Goal: Information Seeking & Learning: Learn about a topic

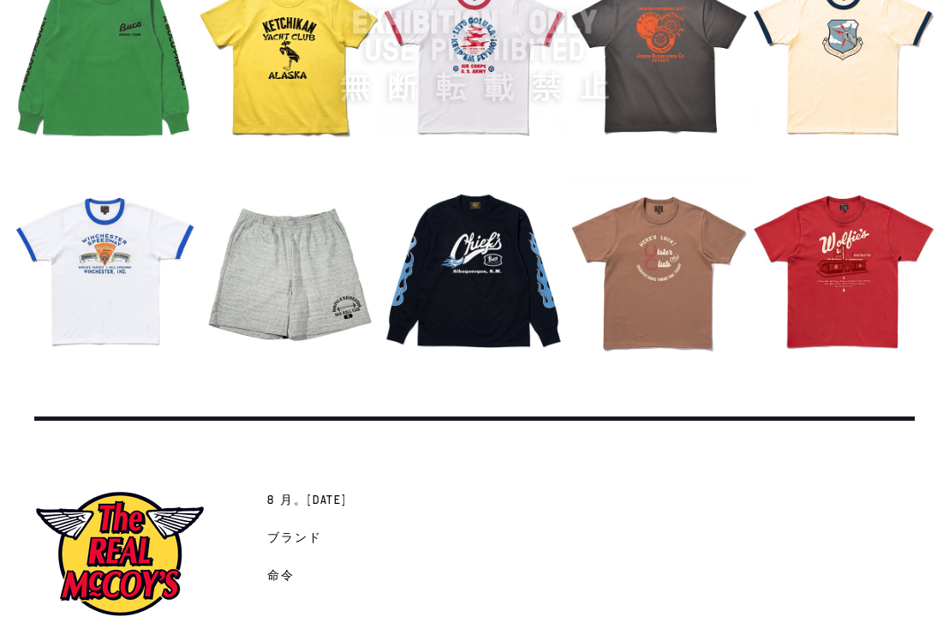
scroll to position [2094, 0]
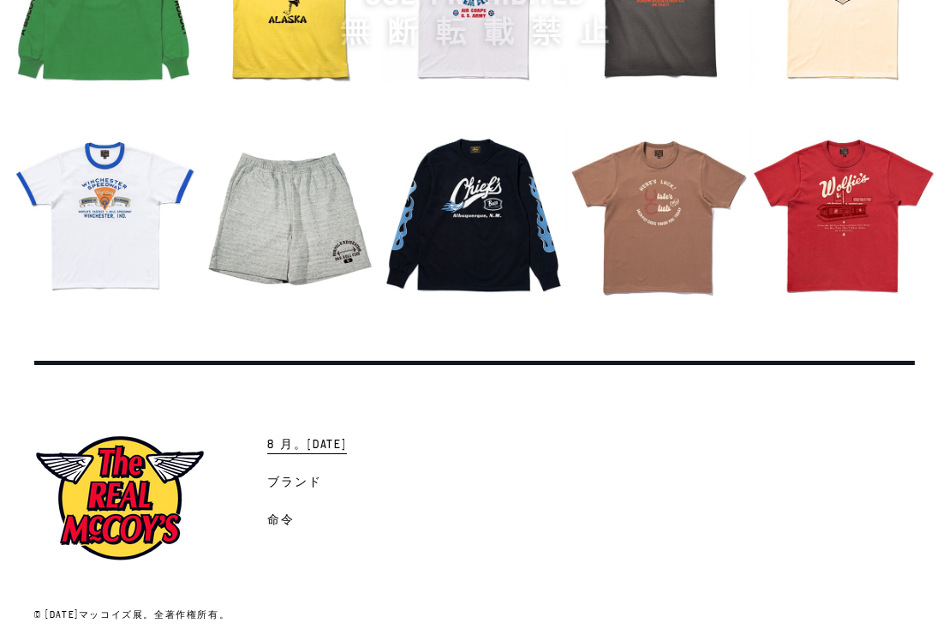
click at [320, 437] on span "8 月。[DATE]" at bounding box center [307, 445] width 80 height 17
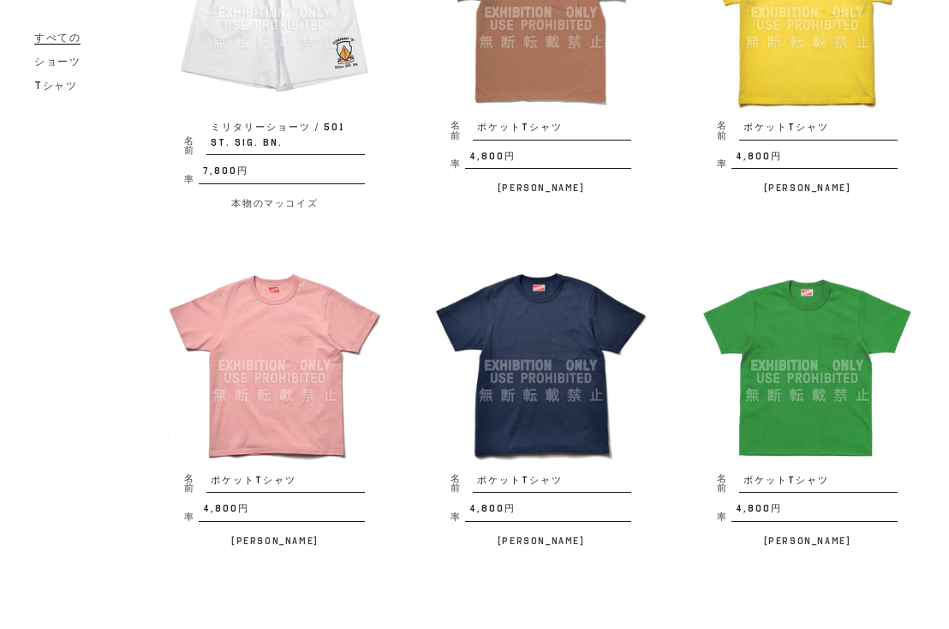
scroll to position [2740, 0]
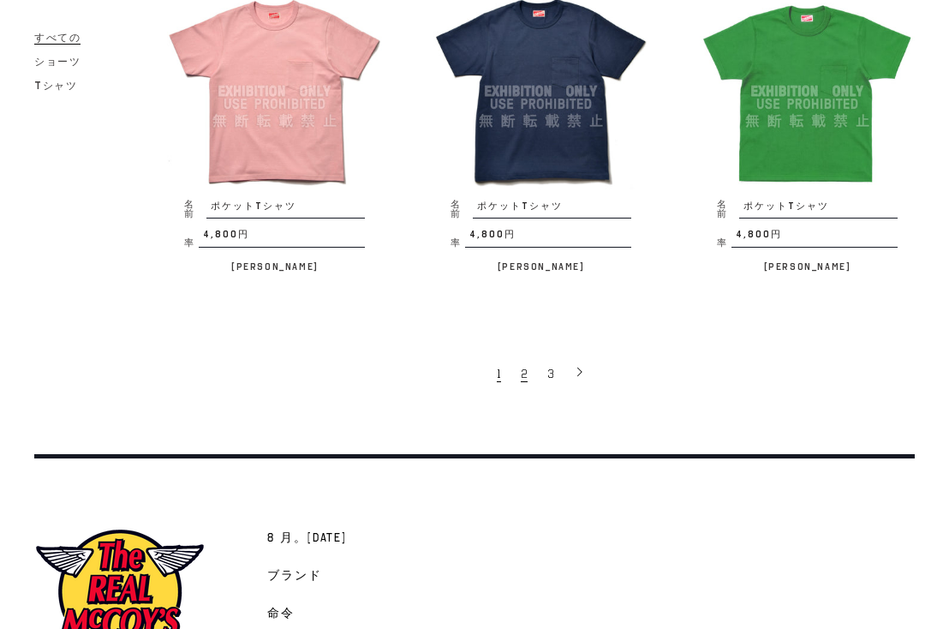
click at [524, 366] on span "2" at bounding box center [524, 374] width 7 height 16
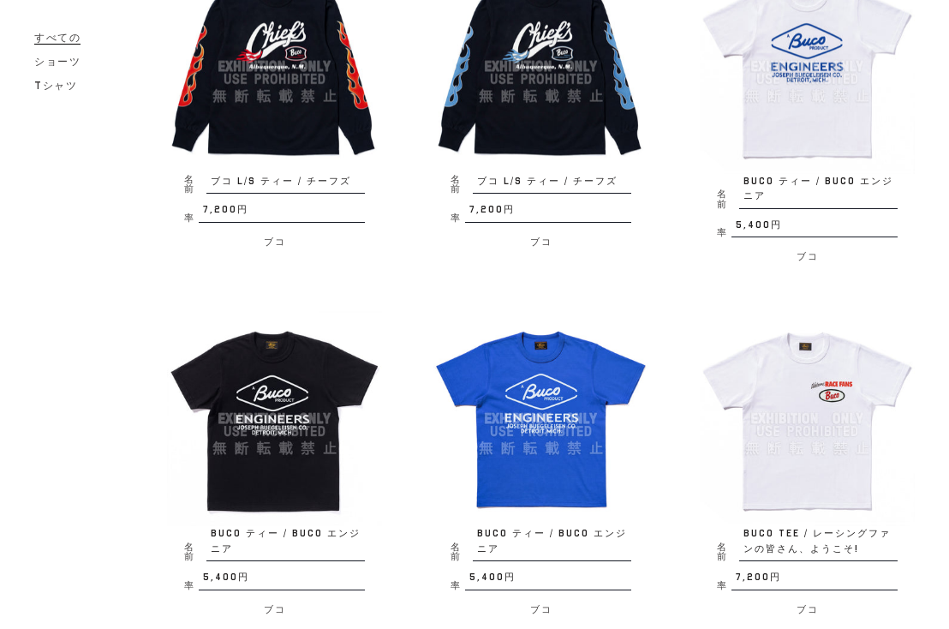
scroll to position [2672, 0]
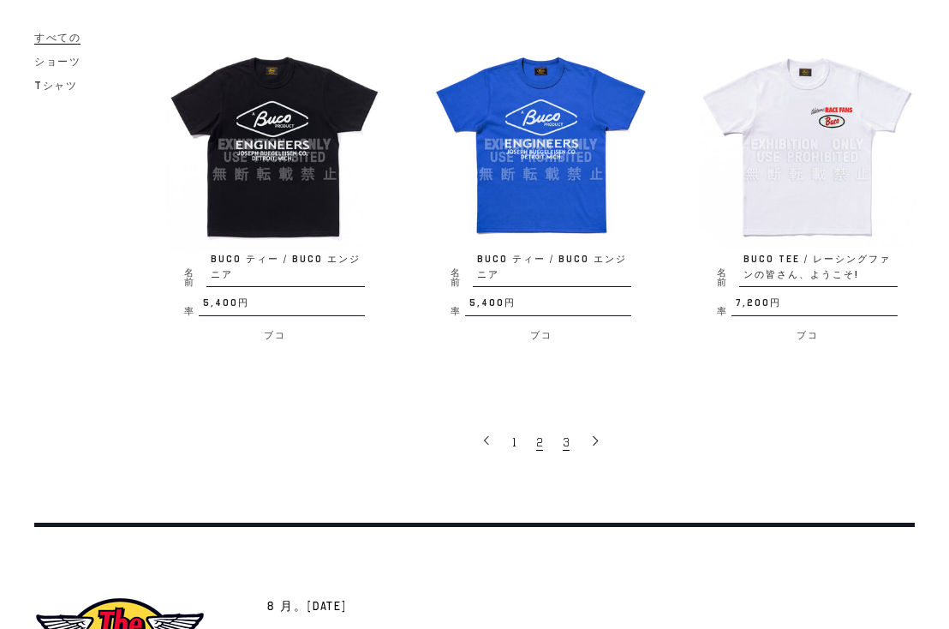
click at [572, 435] on link "3" at bounding box center [567, 441] width 27 height 34
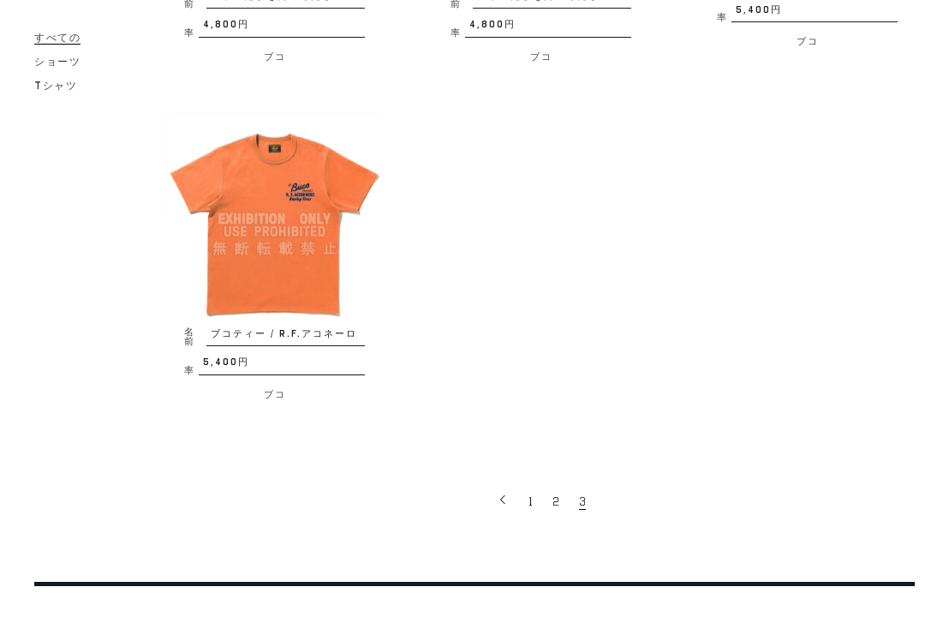
scroll to position [822, 0]
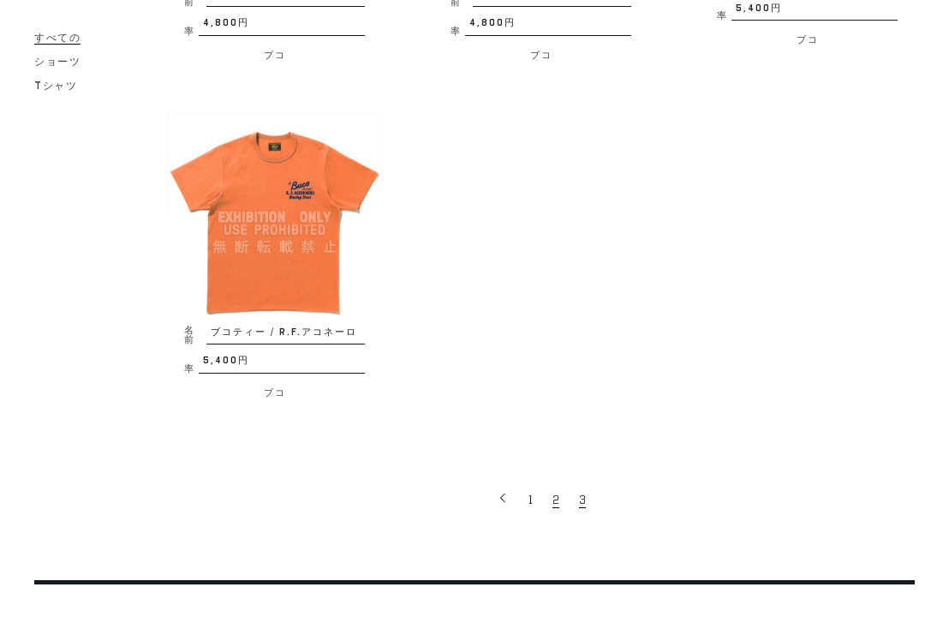
click at [560, 494] on link "2" at bounding box center [557, 498] width 27 height 34
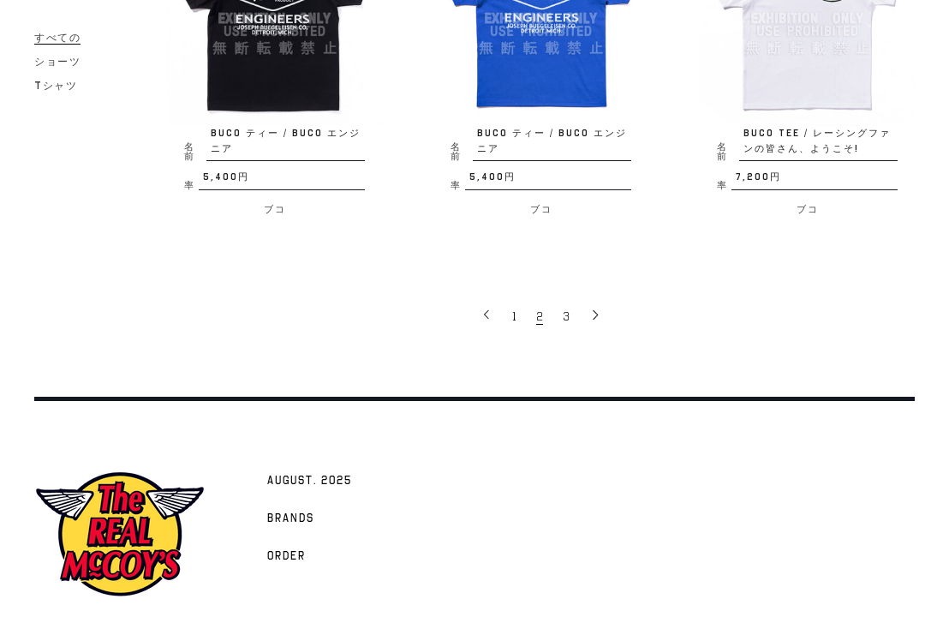
scroll to position [2853, 0]
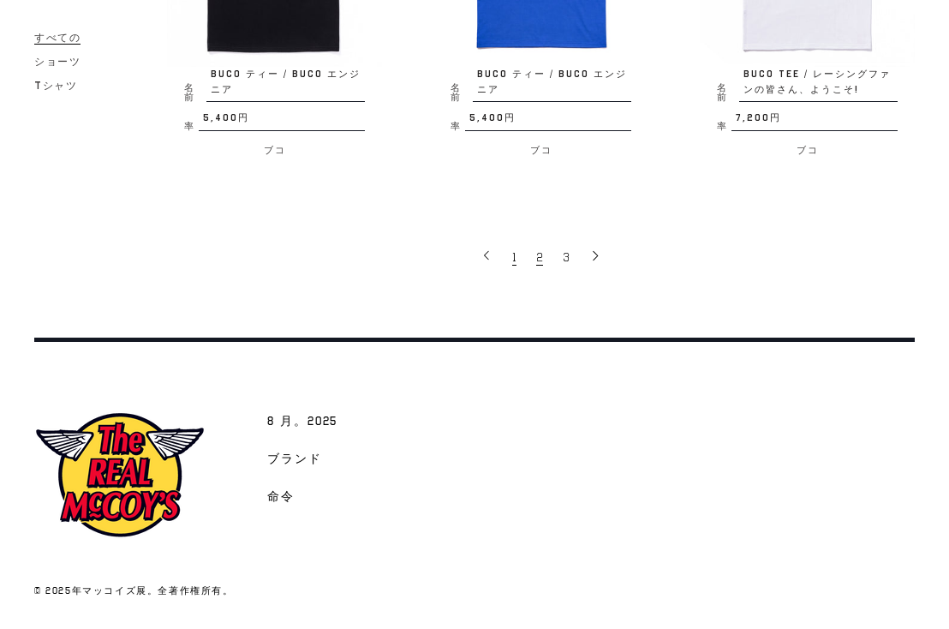
click at [511, 257] on link "1" at bounding box center [516, 256] width 24 height 34
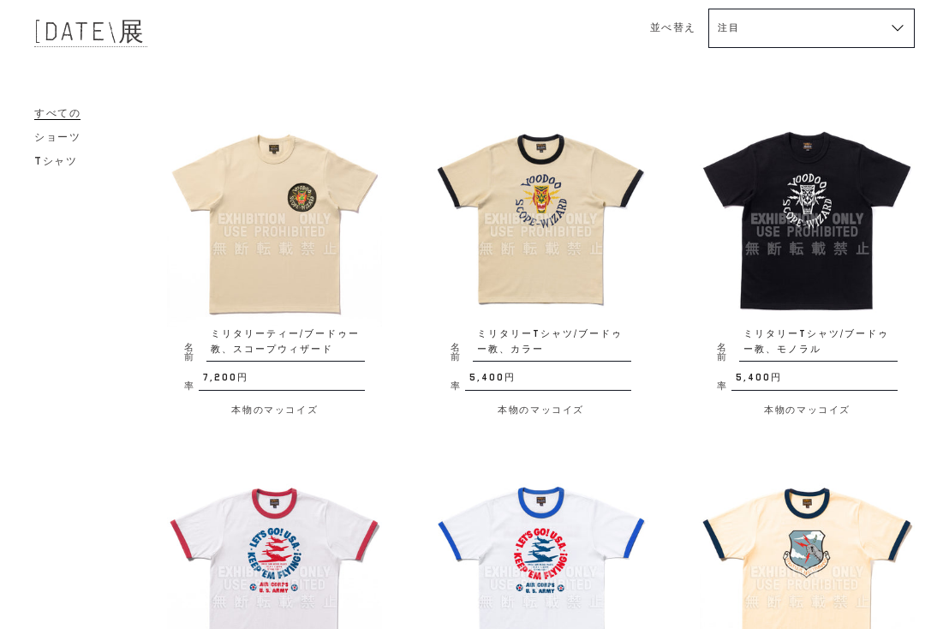
scroll to position [69, 0]
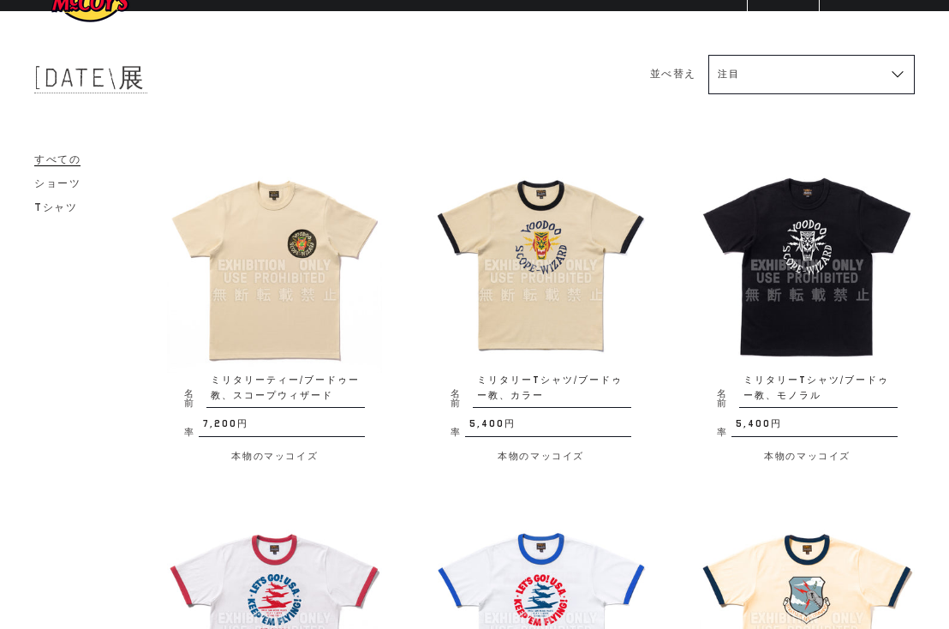
click at [554, 240] on img at bounding box center [540, 265] width 215 height 215
click at [319, 249] on img at bounding box center [274, 265] width 215 height 215
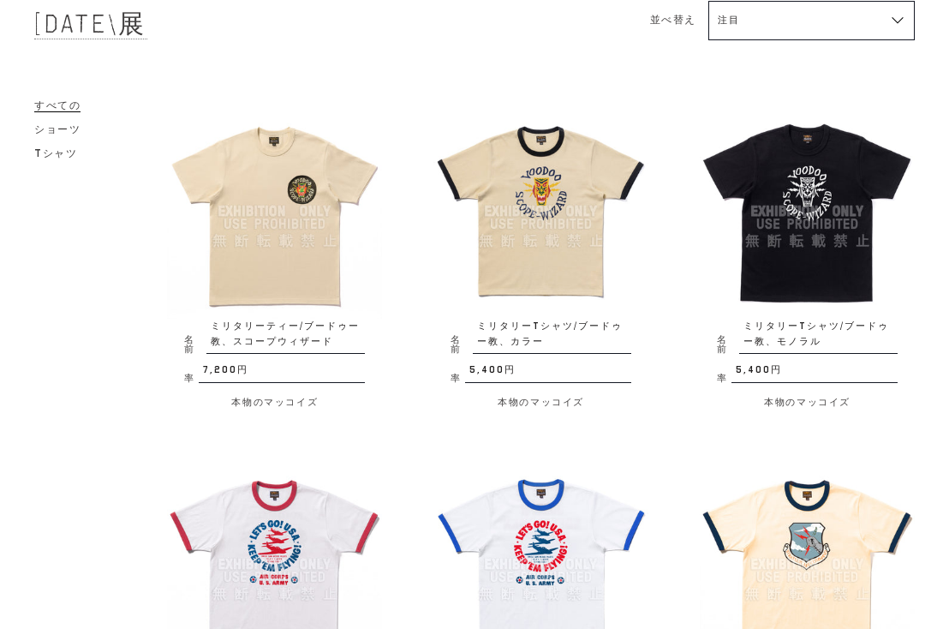
scroll to position [206, 0]
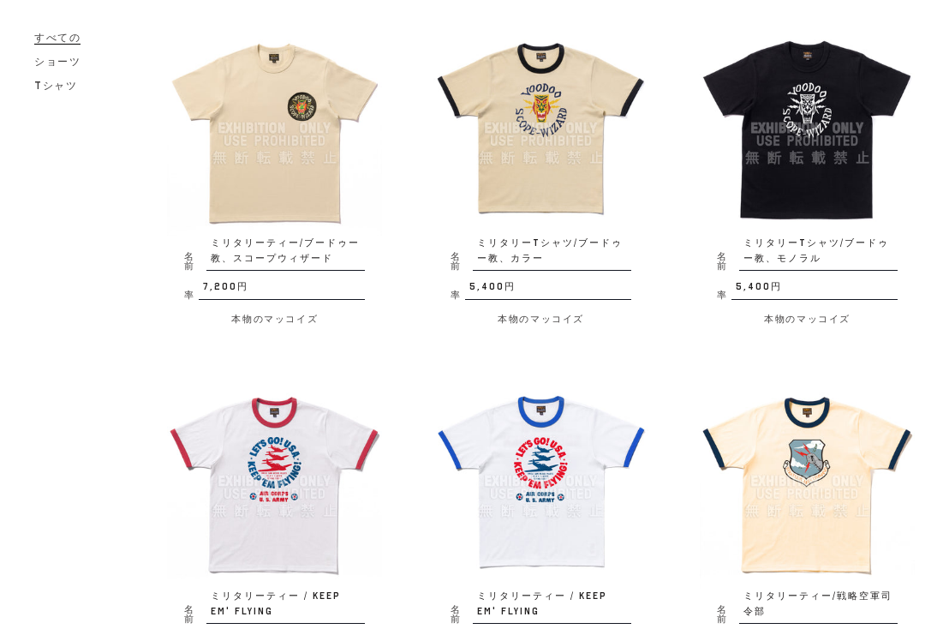
click at [802, 111] on img at bounding box center [807, 128] width 215 height 215
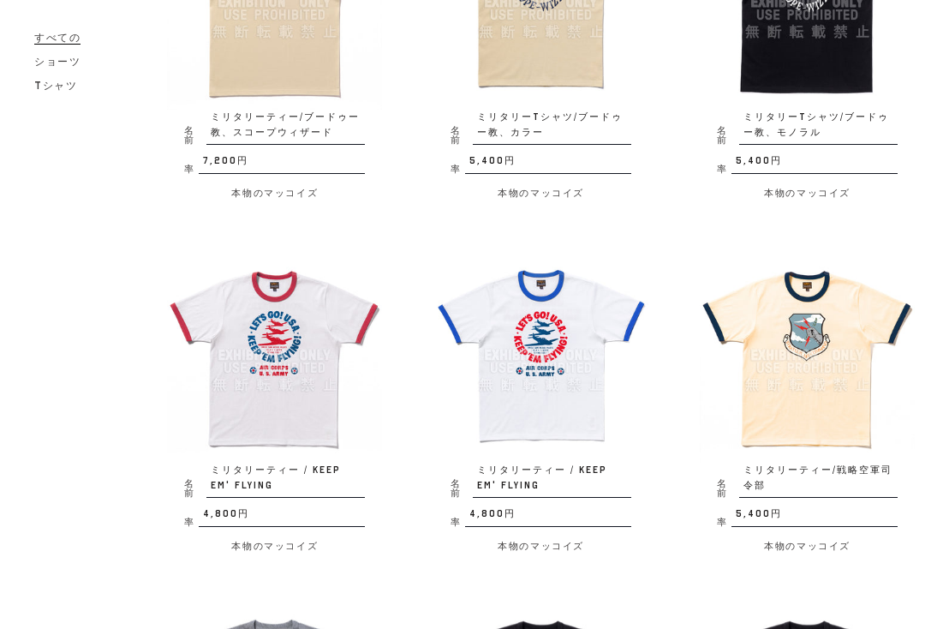
scroll to position [411, 0]
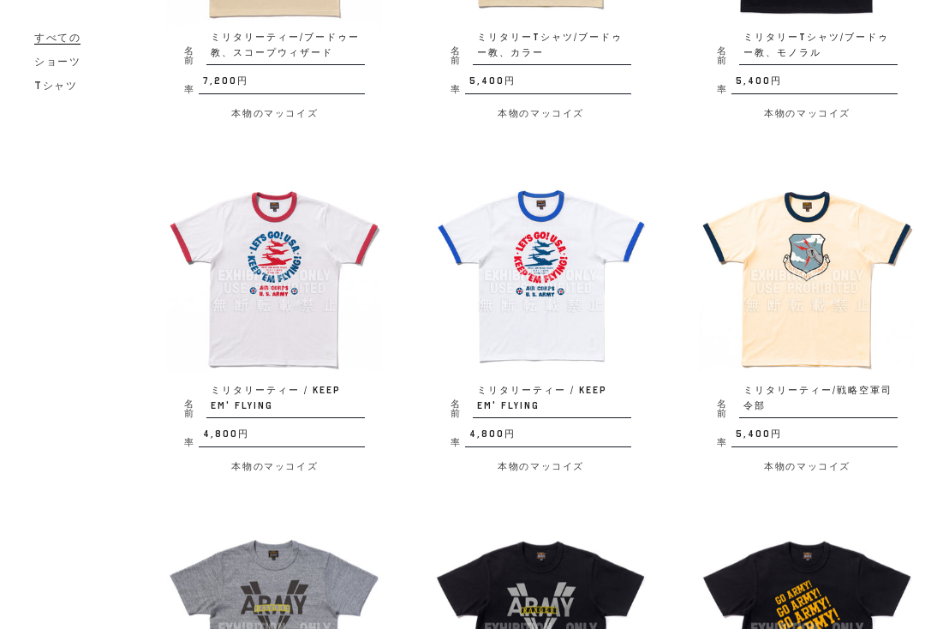
click at [822, 294] on img at bounding box center [807, 275] width 215 height 215
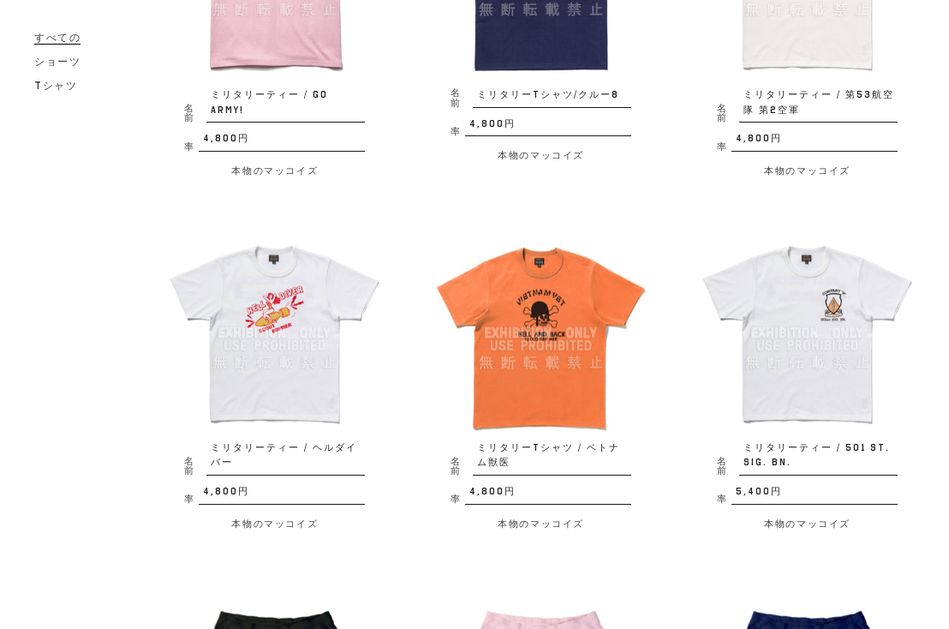
scroll to position [1507, 0]
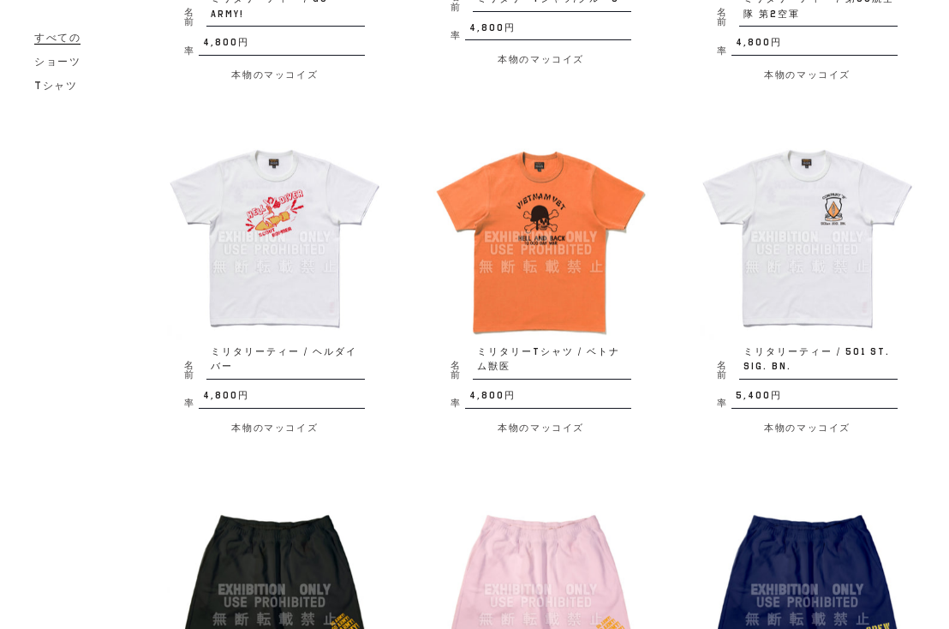
click at [838, 269] on img at bounding box center [807, 236] width 215 height 215
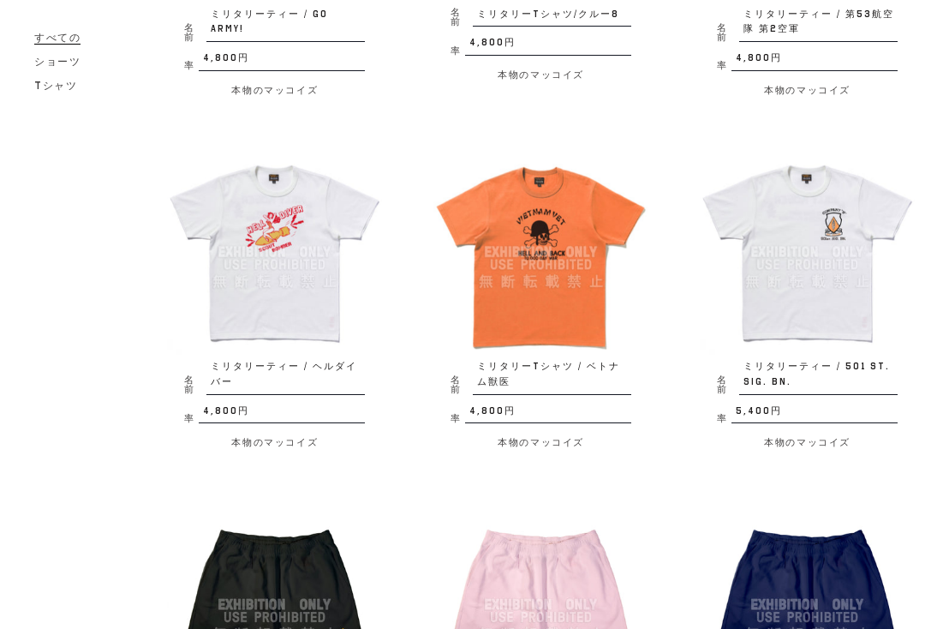
click at [261, 230] on img at bounding box center [274, 252] width 215 height 215
click at [537, 257] on img at bounding box center [540, 252] width 215 height 215
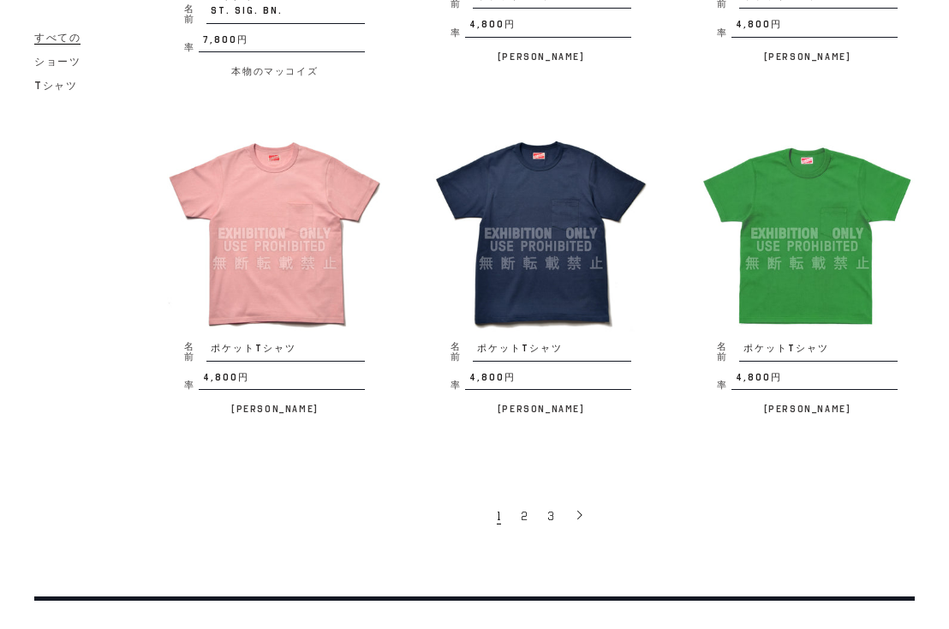
scroll to position [2672, 0]
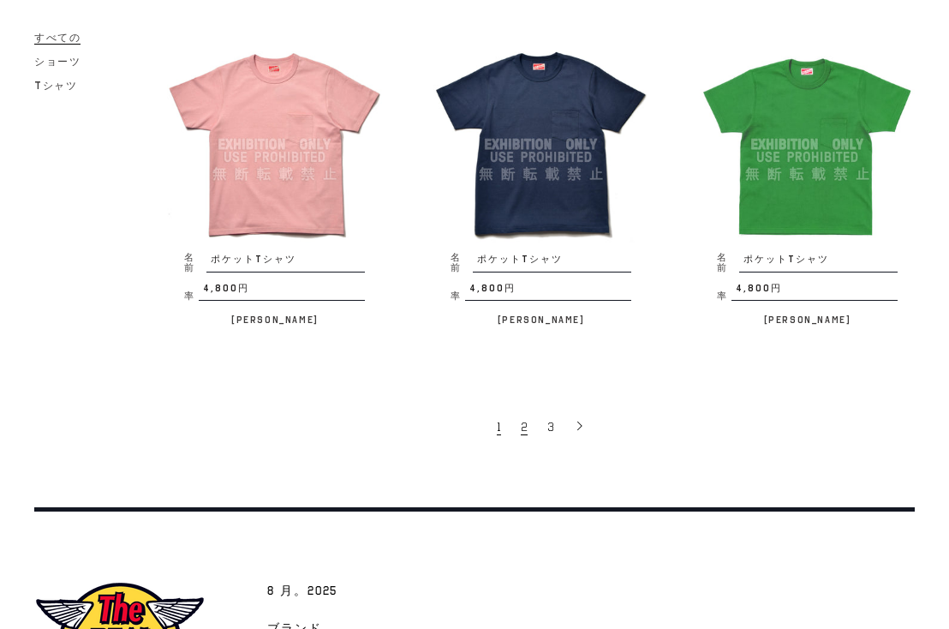
click at [521, 419] on span "2" at bounding box center [524, 427] width 7 height 16
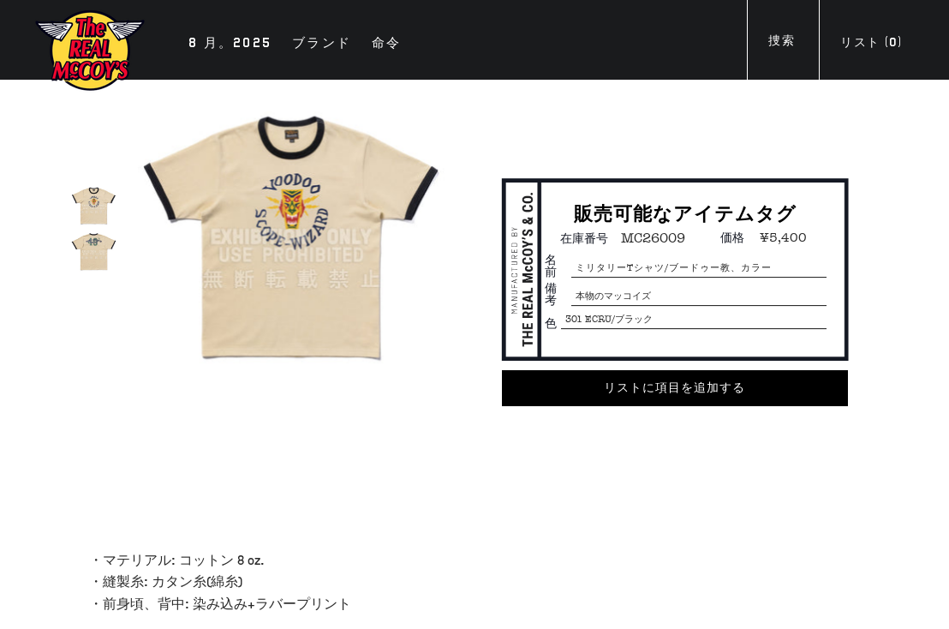
click at [98, 253] on img at bounding box center [94, 252] width 46 height 46
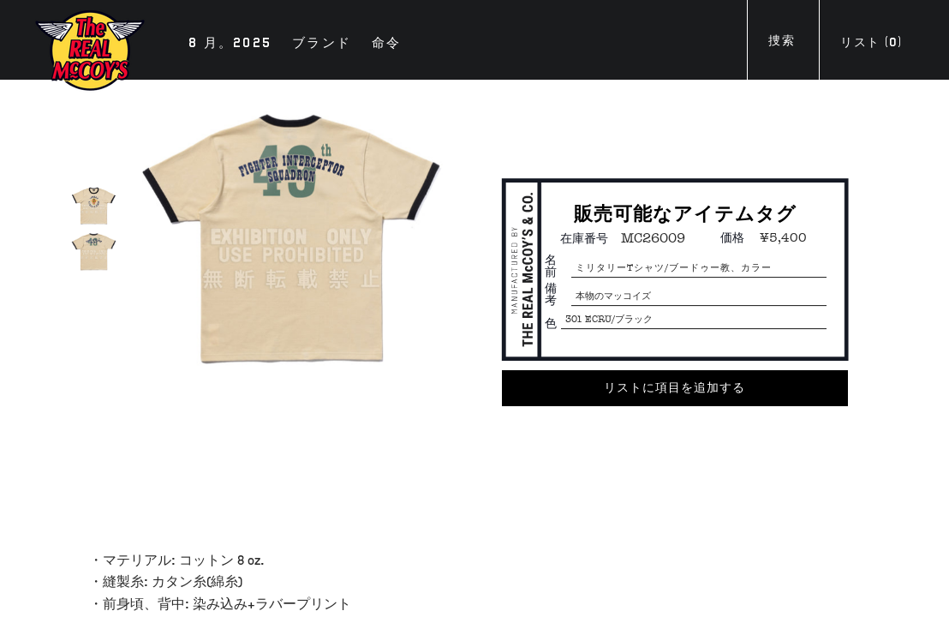
click at [107, 200] on img at bounding box center [94, 205] width 46 height 46
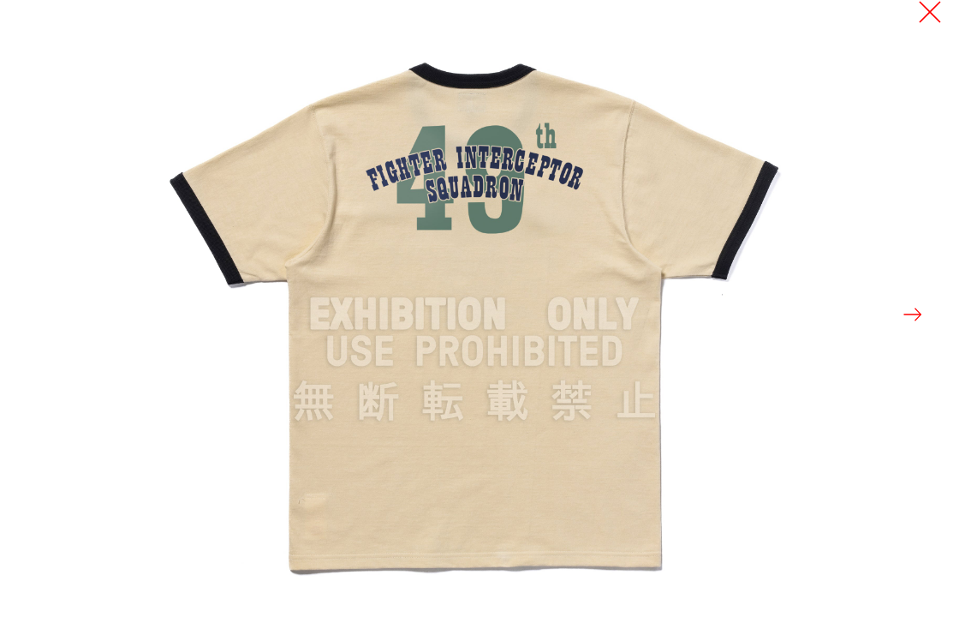
click at [932, 18] on button at bounding box center [930, 12] width 24 height 24
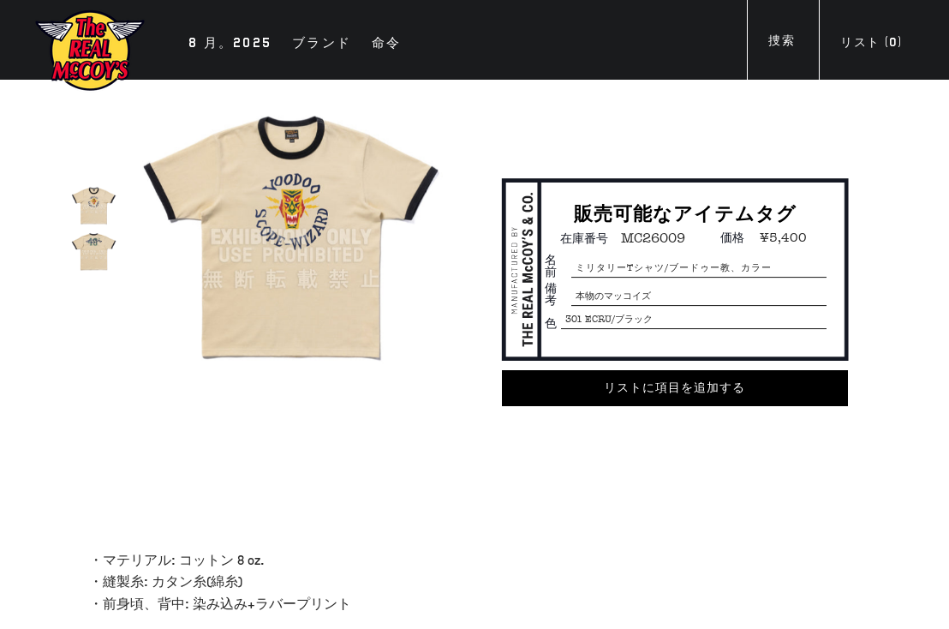
click at [274, 406] on div "true 販売可能なアイテムタグ 在庫番号 MC26009 価格 ¥5,400 名前 備考" at bounding box center [449, 280] width 858 height 401
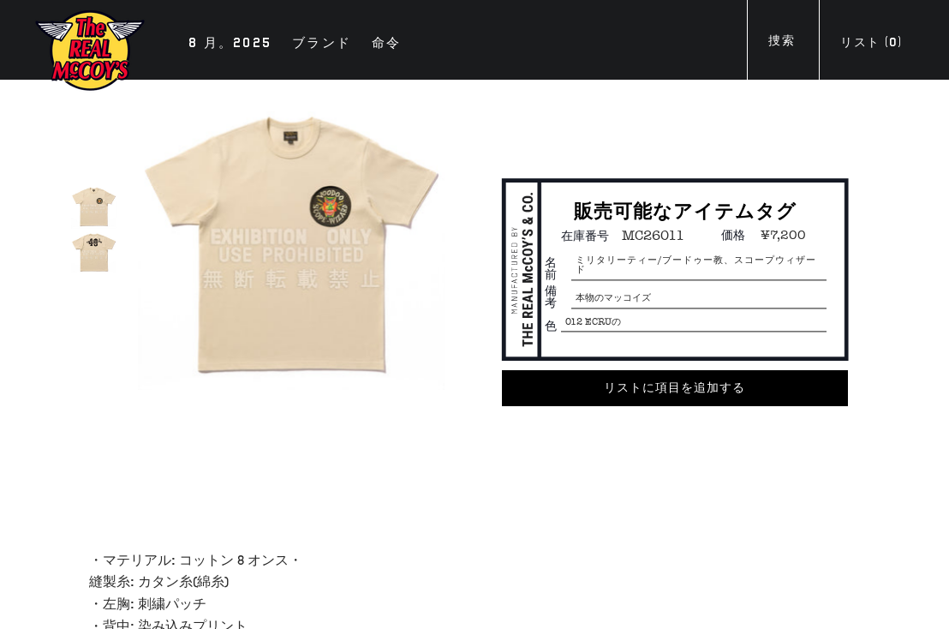
click at [93, 246] on img at bounding box center [94, 252] width 46 height 46
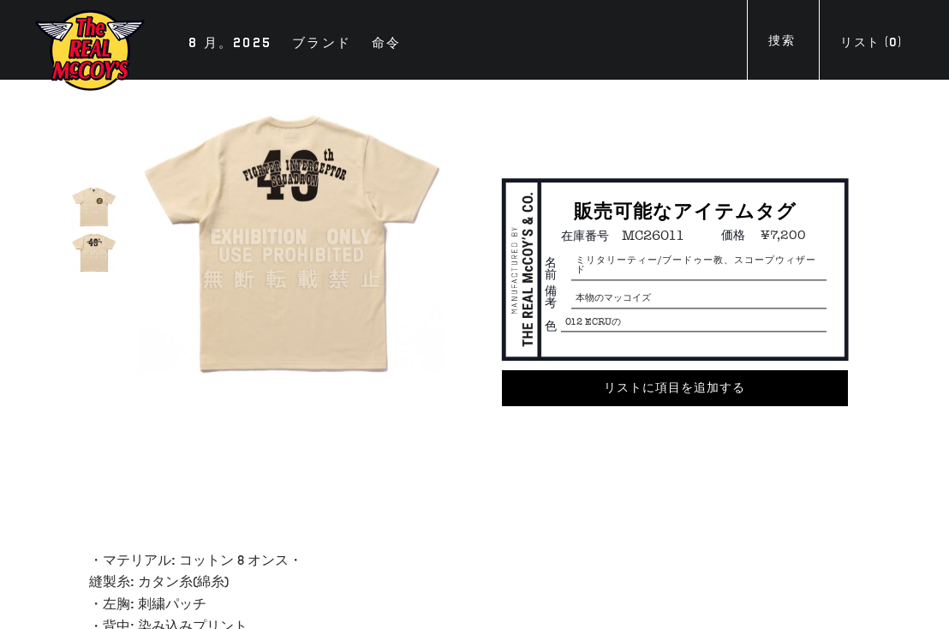
click at [98, 208] on img at bounding box center [94, 205] width 46 height 46
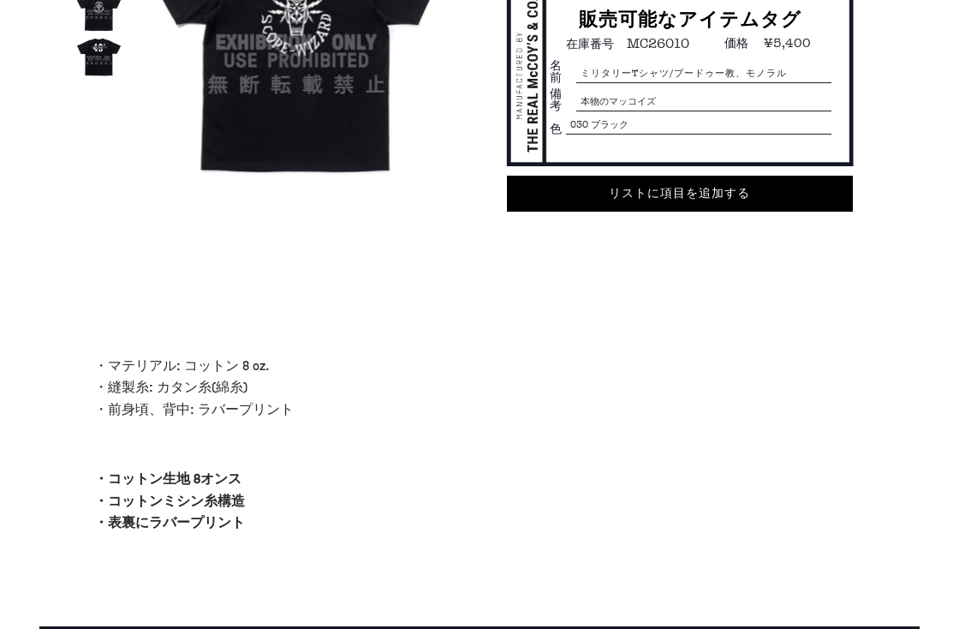
scroll to position [69, 0]
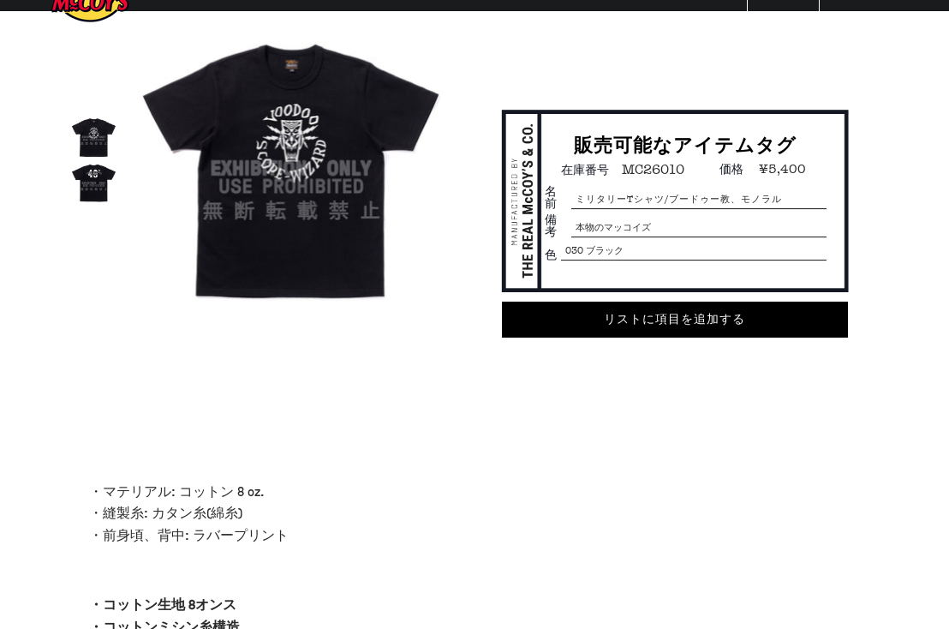
click at [105, 194] on img at bounding box center [94, 183] width 46 height 46
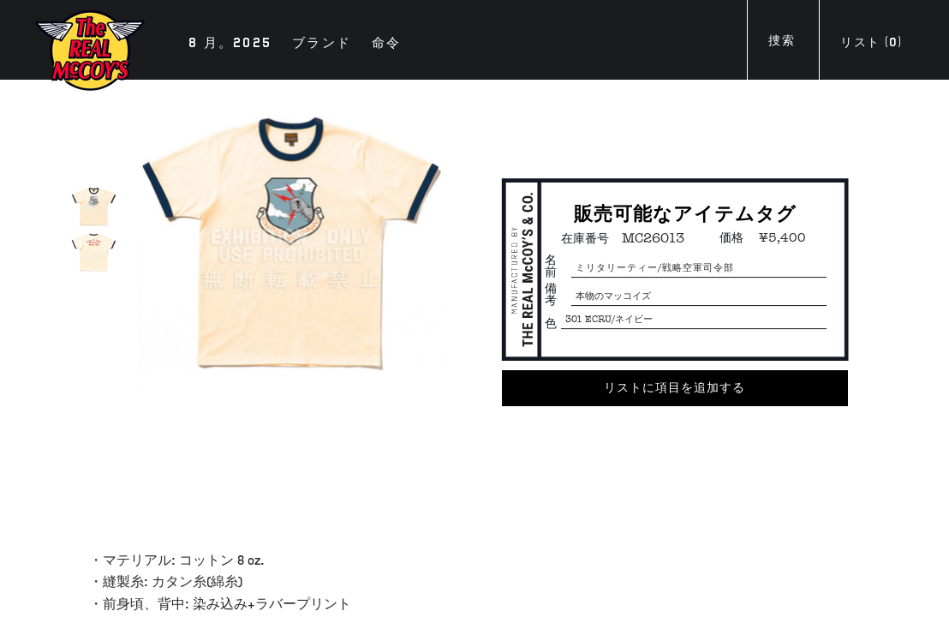
click at [93, 247] on img at bounding box center [94, 252] width 46 height 46
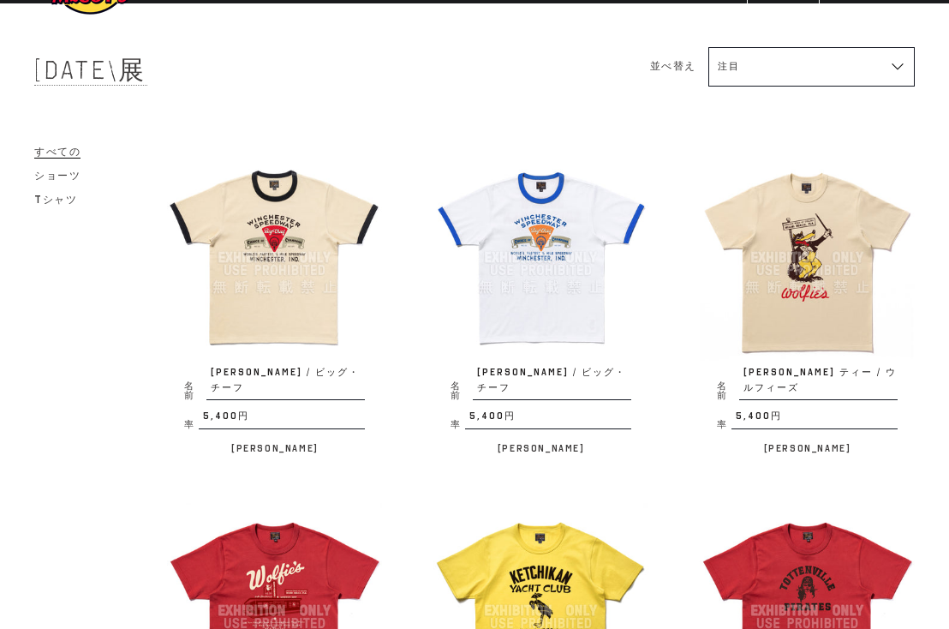
scroll to position [137, 0]
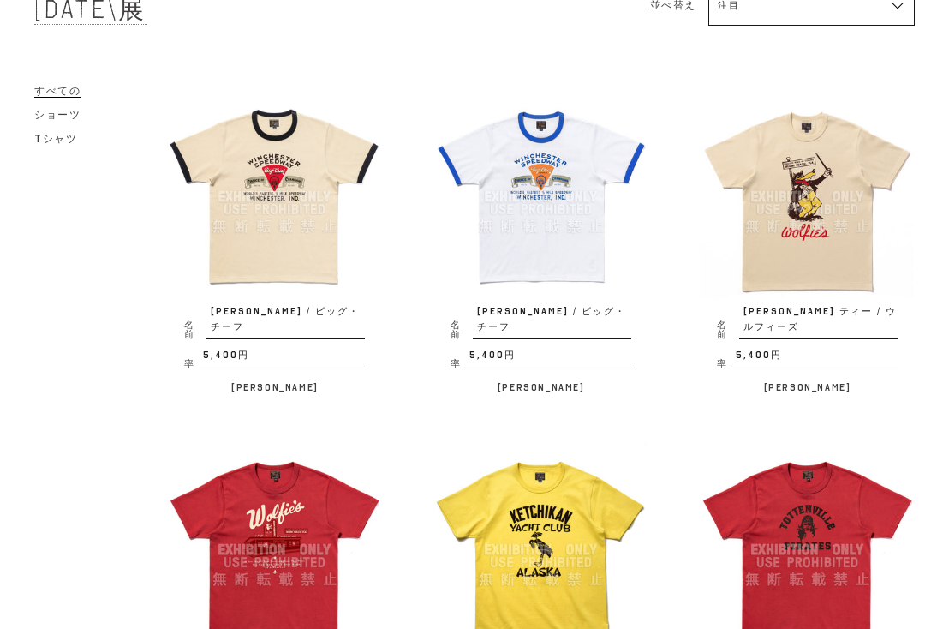
click at [815, 212] on img at bounding box center [807, 196] width 215 height 215
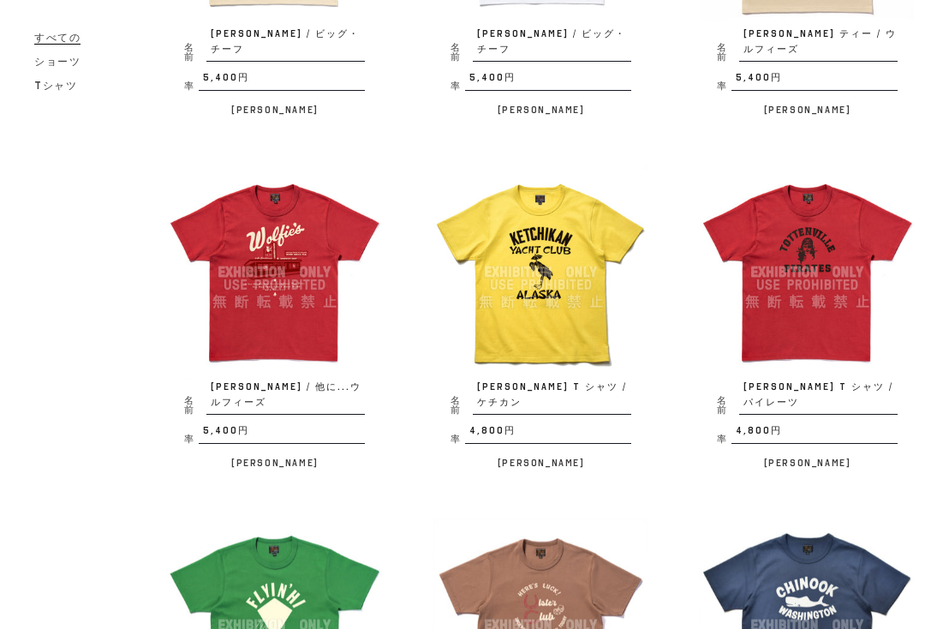
scroll to position [480, 0]
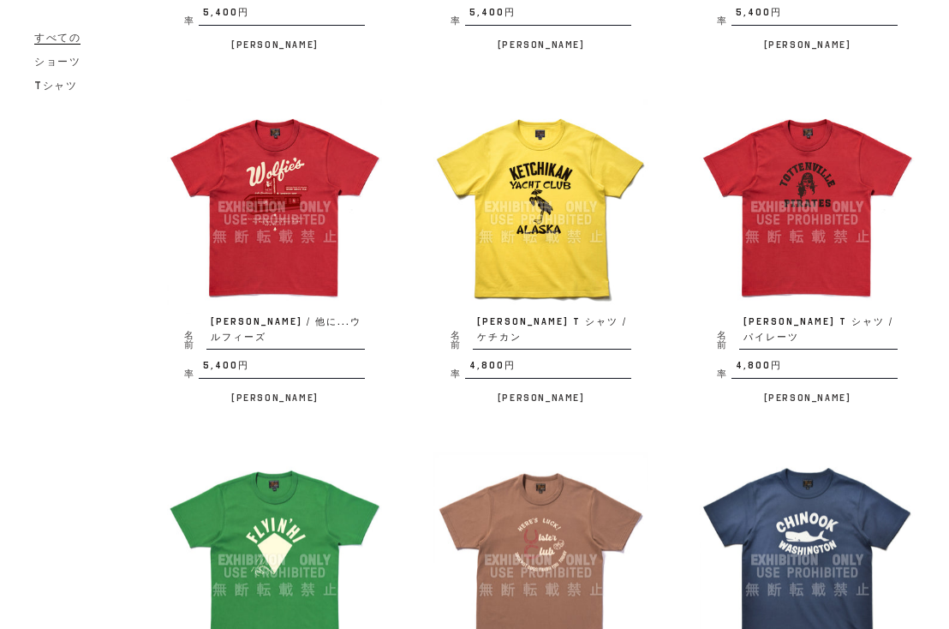
click at [817, 182] on img at bounding box center [807, 206] width 215 height 215
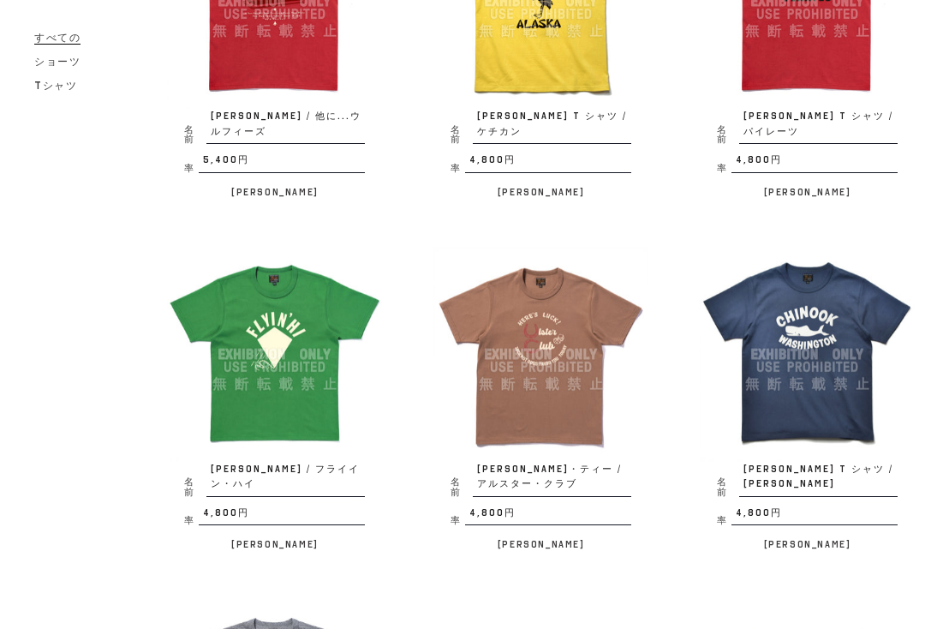
click at [546, 316] on img at bounding box center [540, 354] width 215 height 215
click at [521, 373] on img at bounding box center [540, 354] width 215 height 215
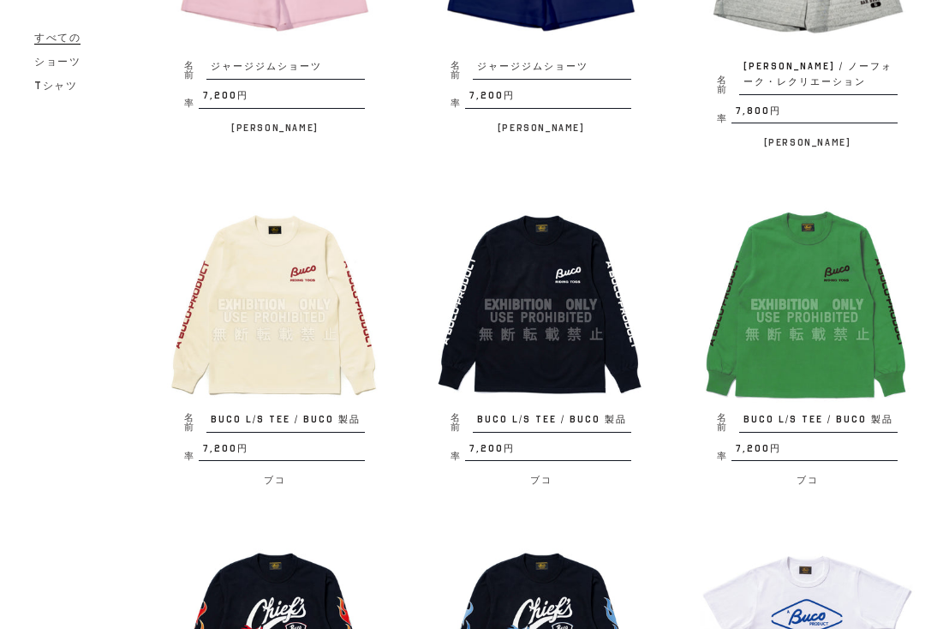
scroll to position [1918, 0]
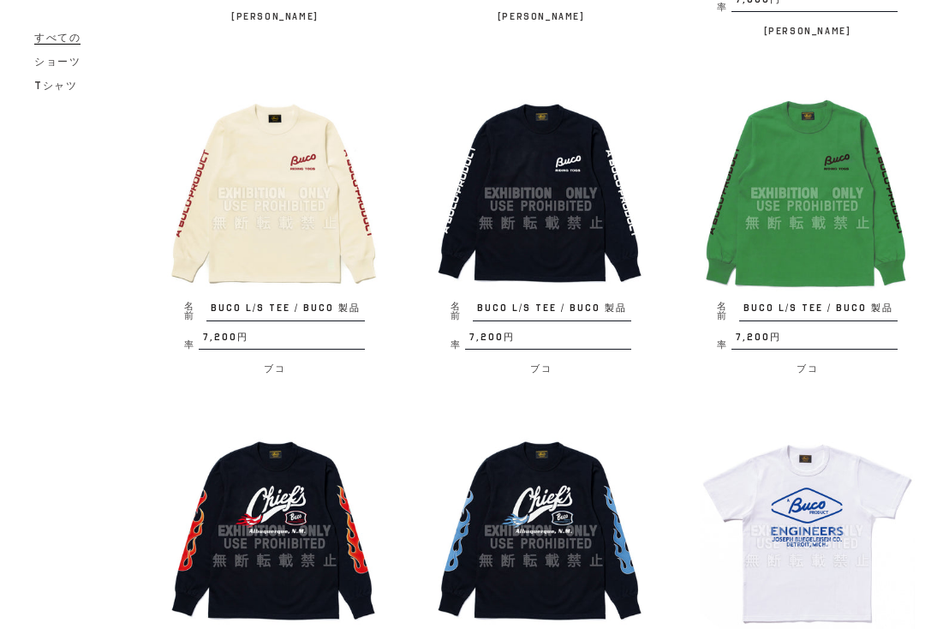
click at [298, 198] on img at bounding box center [274, 193] width 215 height 215
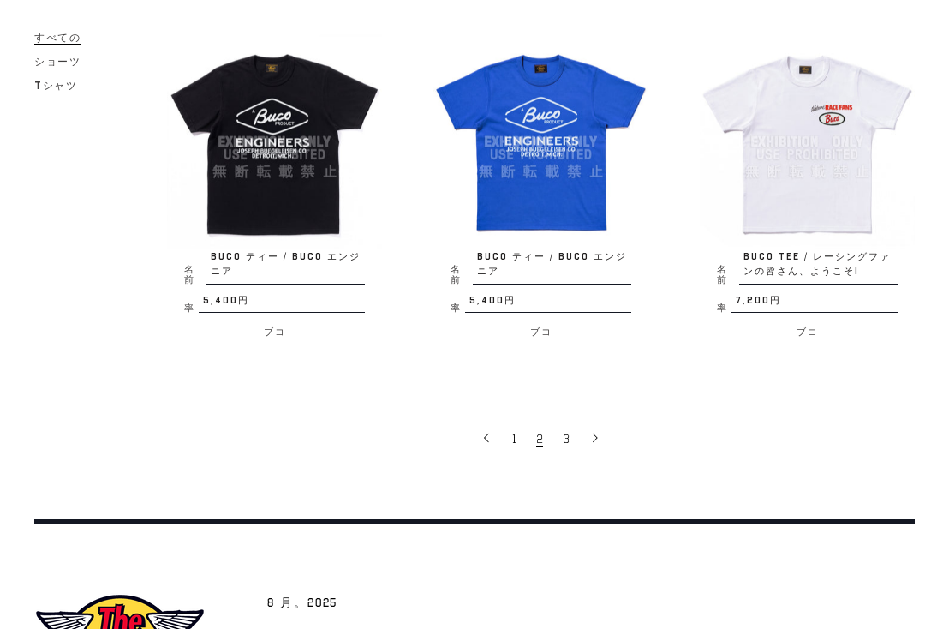
scroll to position [2794, 0]
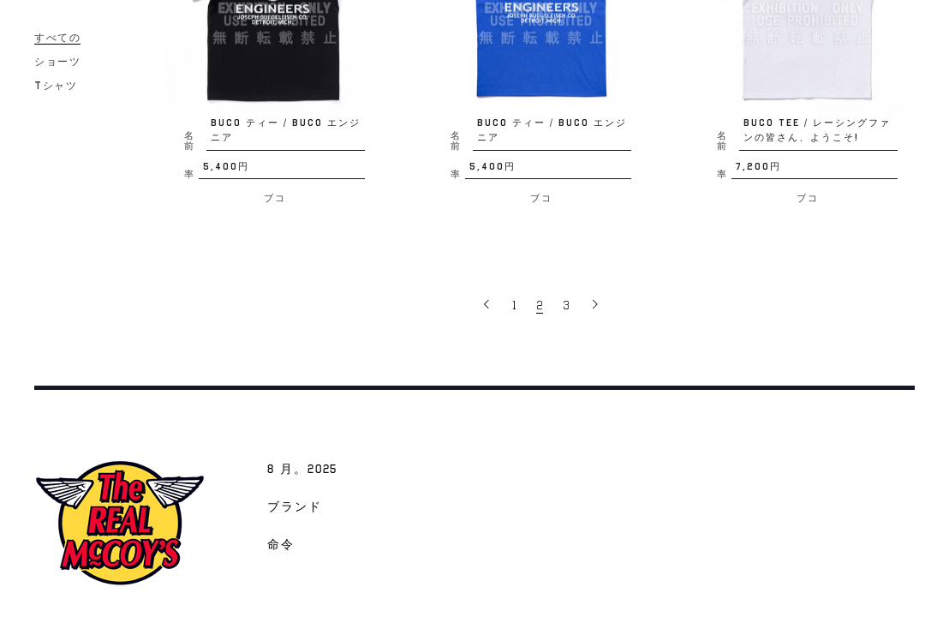
click at [538, 297] on span "2" at bounding box center [539, 305] width 7 height 16
click at [572, 289] on link "3" at bounding box center [567, 304] width 27 height 34
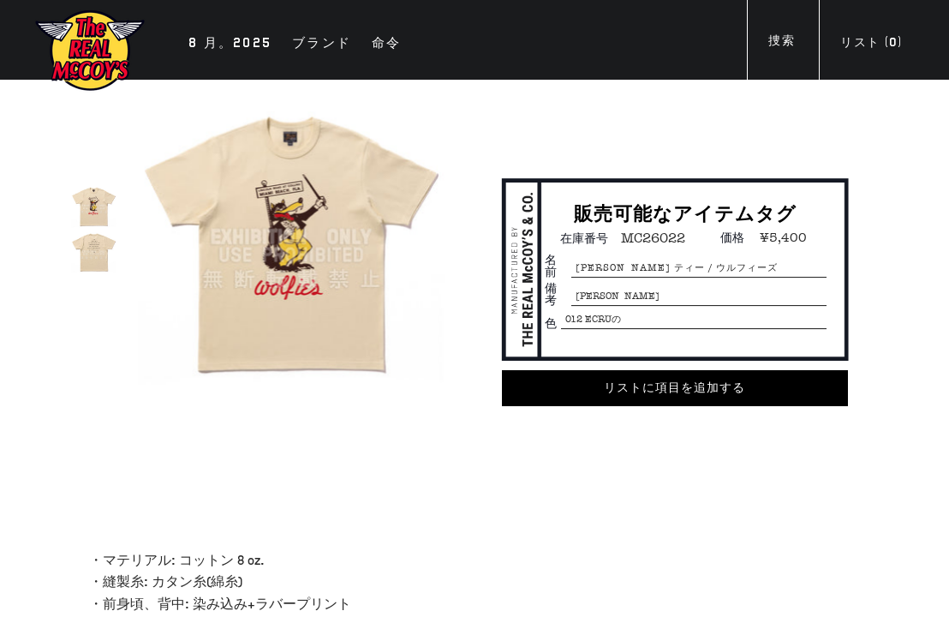
click at [99, 244] on img at bounding box center [94, 252] width 46 height 46
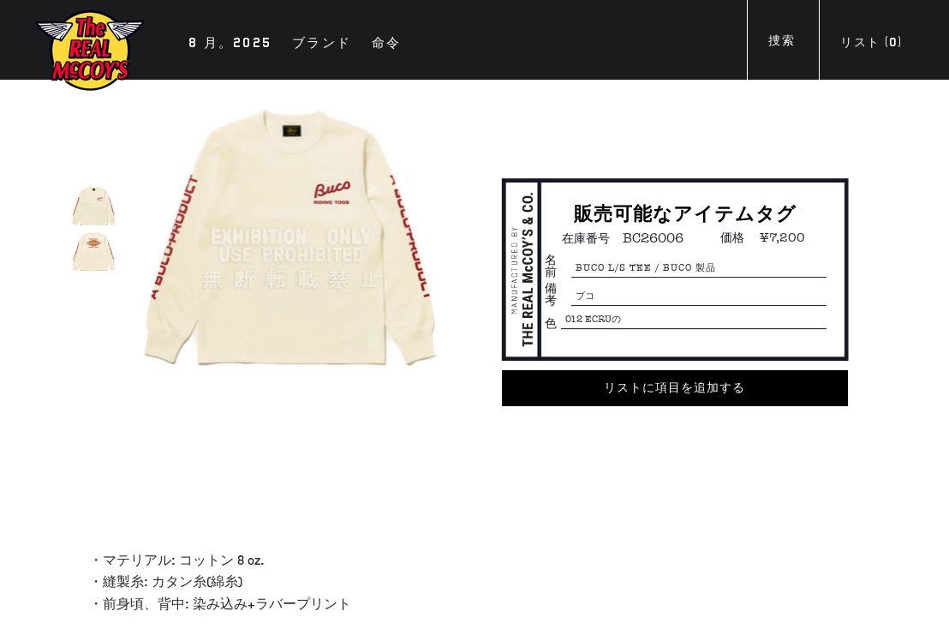
click at [108, 253] on img at bounding box center [94, 252] width 46 height 46
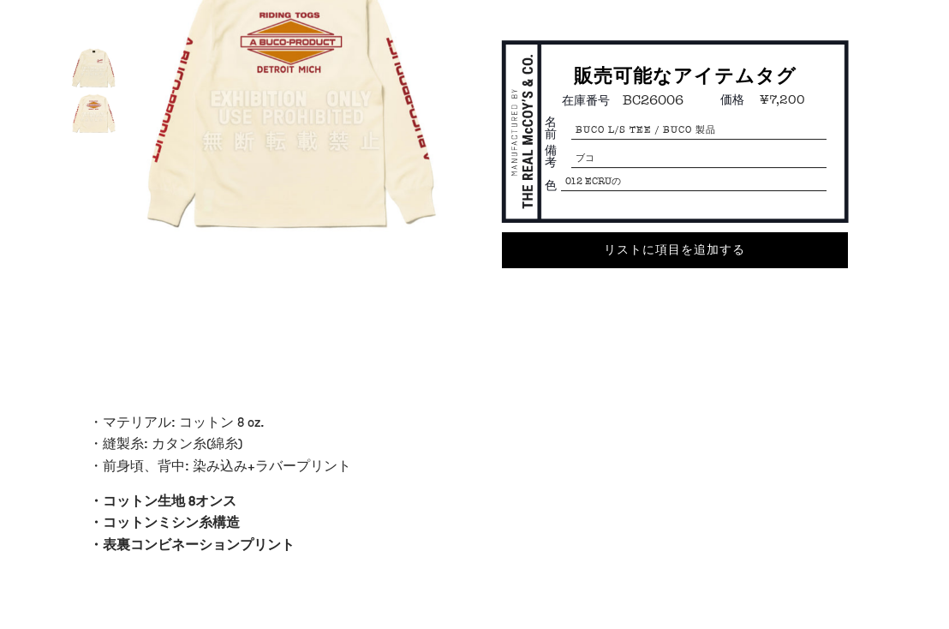
scroll to position [37, 0]
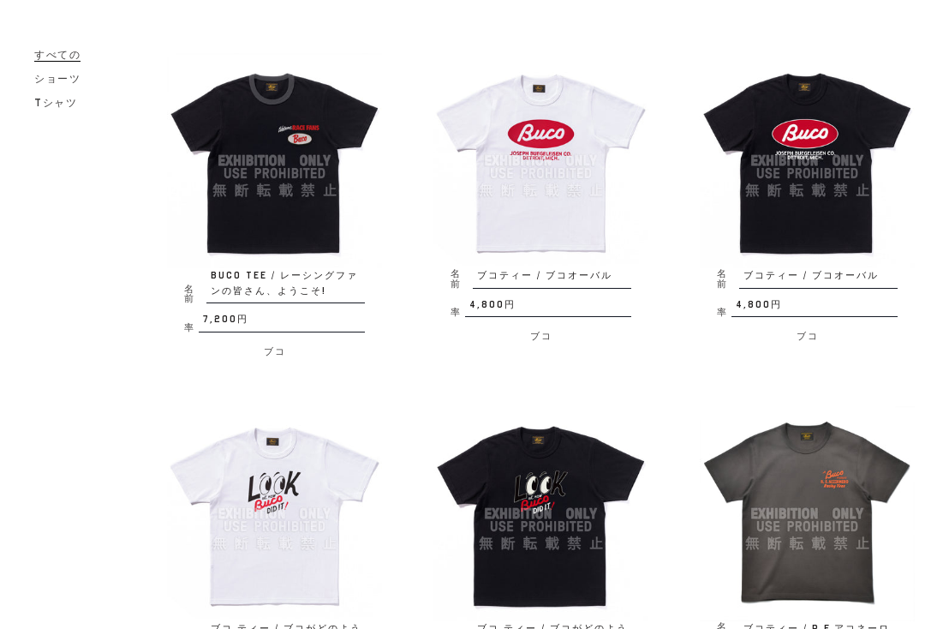
scroll to position [206, 0]
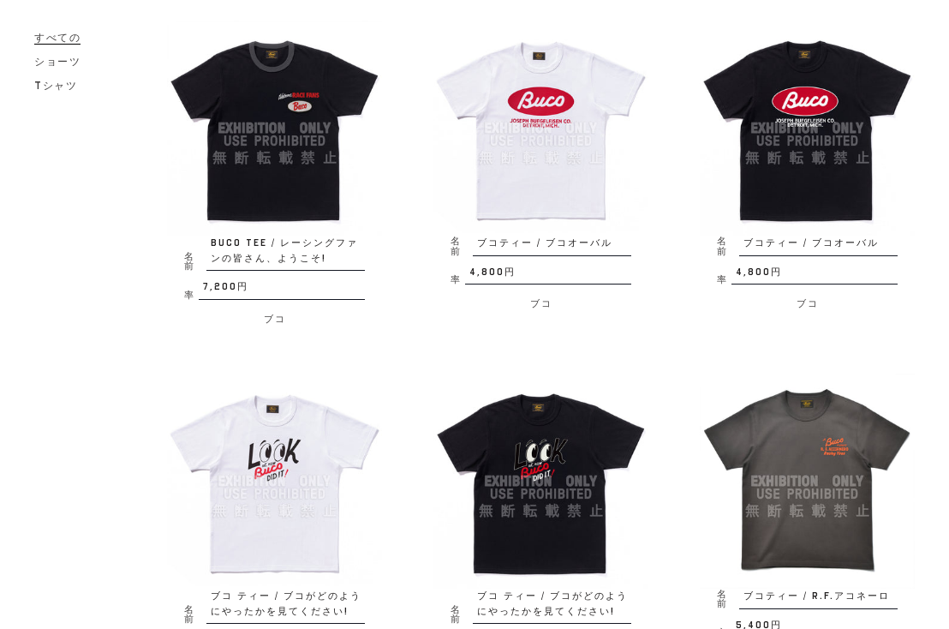
click at [287, 90] on img at bounding box center [274, 128] width 215 height 215
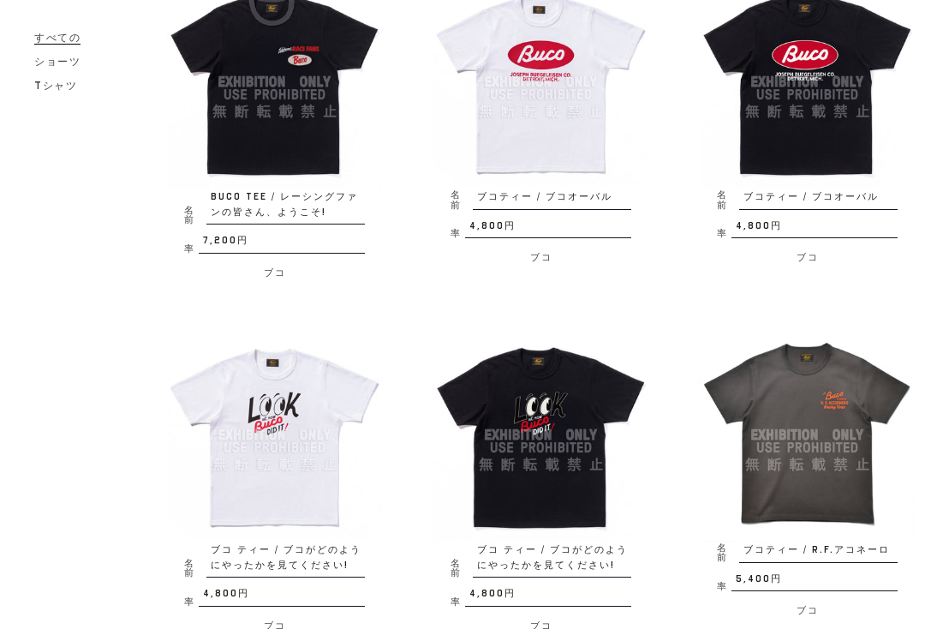
scroll to position [274, 0]
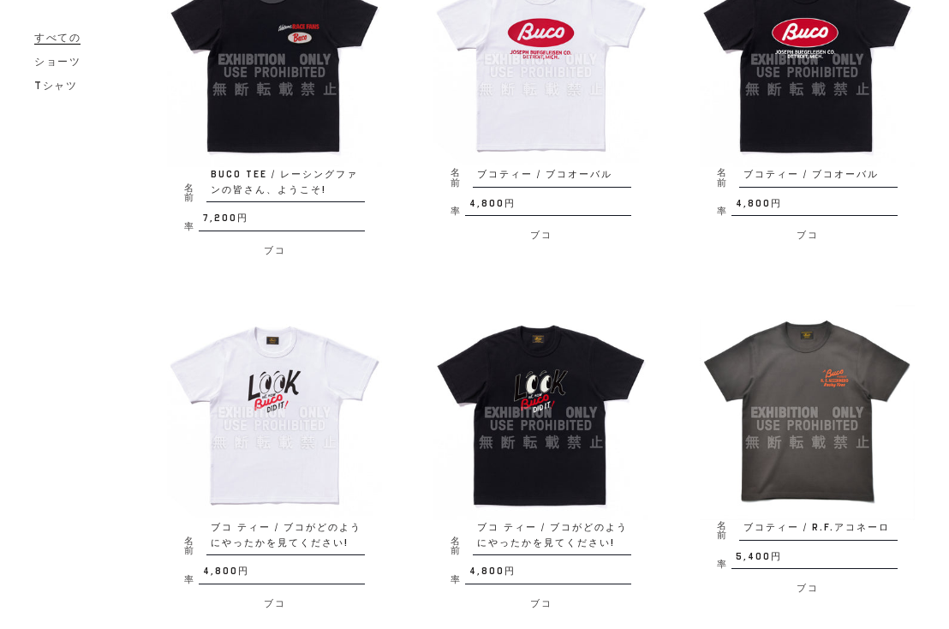
click at [299, 397] on img at bounding box center [274, 412] width 215 height 215
click at [844, 367] on img at bounding box center [807, 412] width 215 height 215
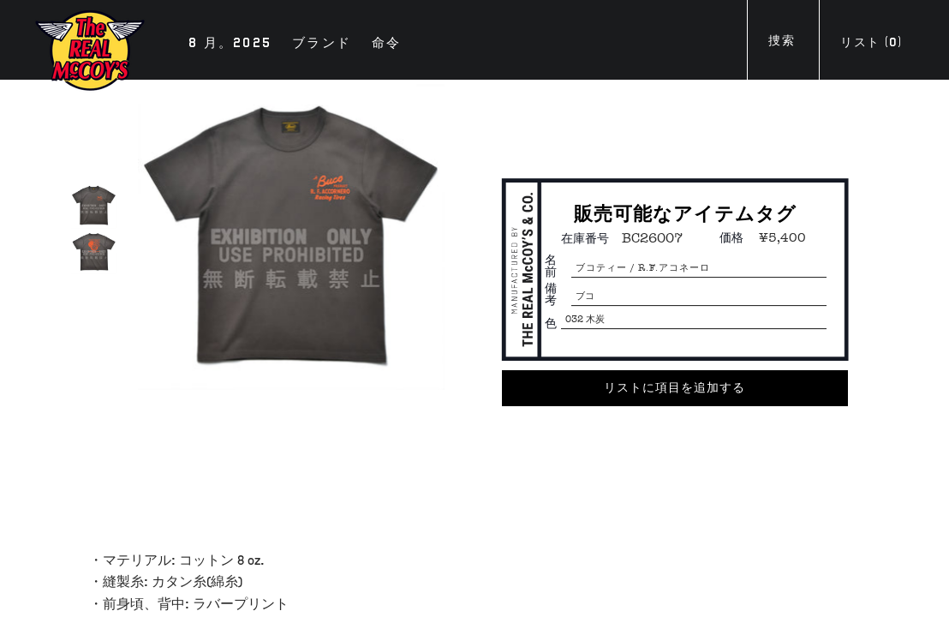
click at [89, 260] on img at bounding box center [94, 252] width 46 height 46
